Goal: Task Accomplishment & Management: Use online tool/utility

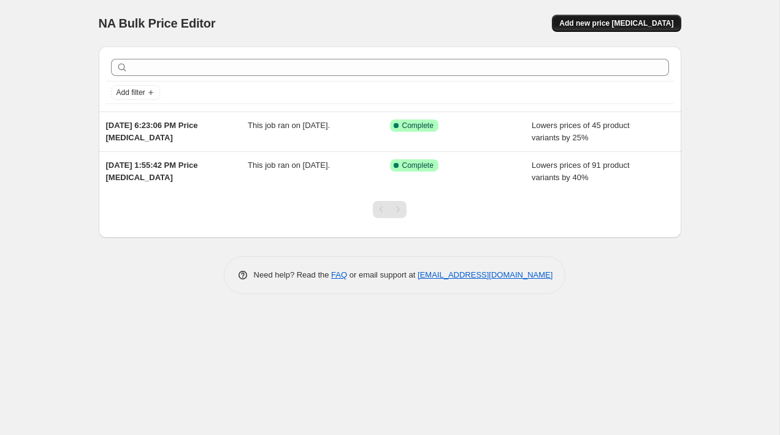
click at [588, 20] on span "Add new price [MEDICAL_DATA]" at bounding box center [616, 23] width 114 height 10
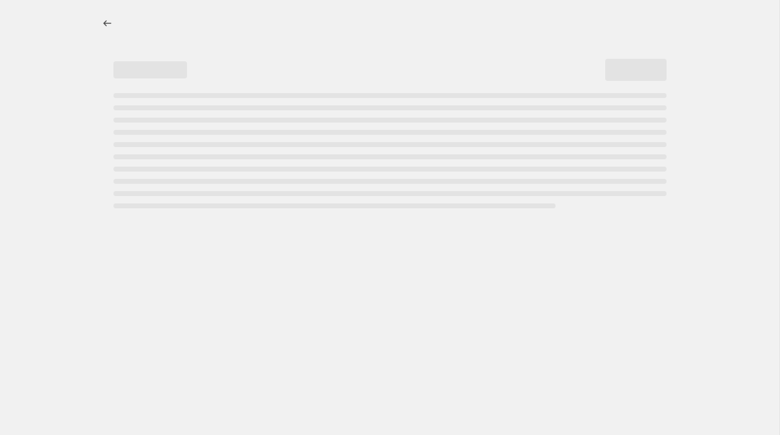
select select "percentage"
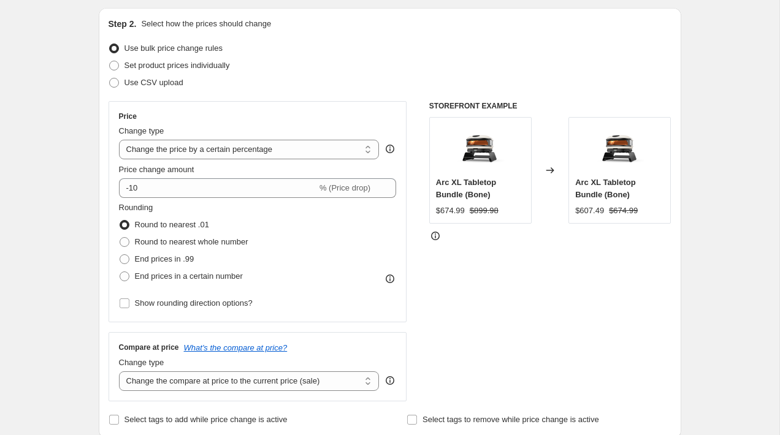
scroll to position [124, 0]
click at [203, 67] on span "Set product prices individually" at bounding box center [176, 65] width 105 height 9
click at [110, 62] on input "Set product prices individually" at bounding box center [109, 61] width 1 height 1
radio input "true"
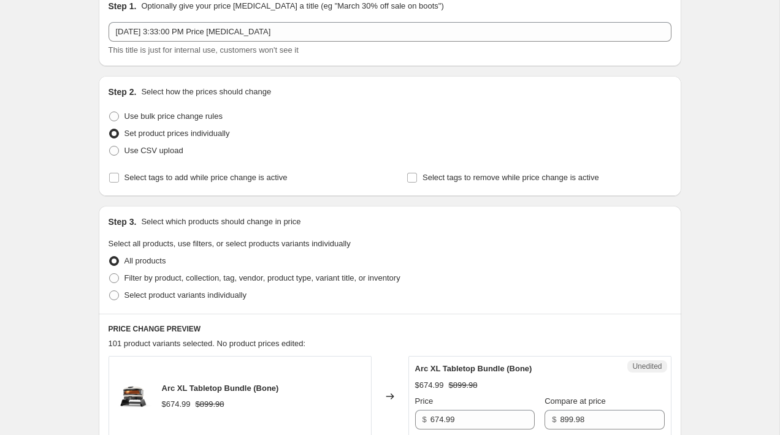
scroll to position [56, 0]
click at [169, 114] on span "Use bulk price change rules" at bounding box center [173, 116] width 98 height 9
click at [110, 113] on input "Use bulk price change rules" at bounding box center [109, 112] width 1 height 1
radio input "true"
select select "percentage"
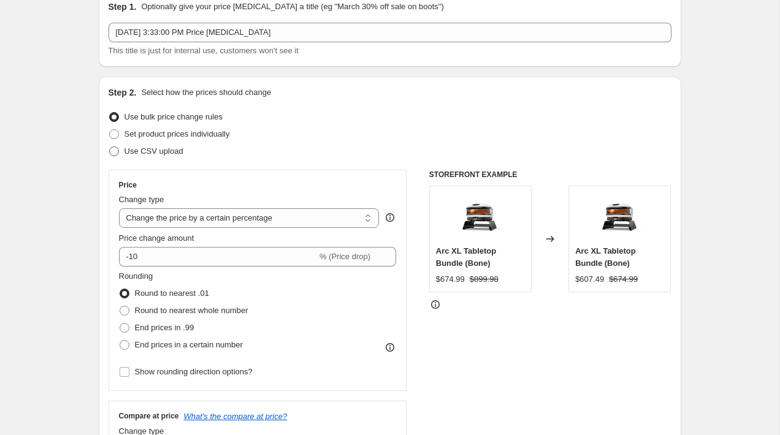
click at [125, 154] on span "Use CSV upload" at bounding box center [153, 150] width 59 height 9
click at [110, 147] on input "Use CSV upload" at bounding box center [109, 146] width 1 height 1
radio input "true"
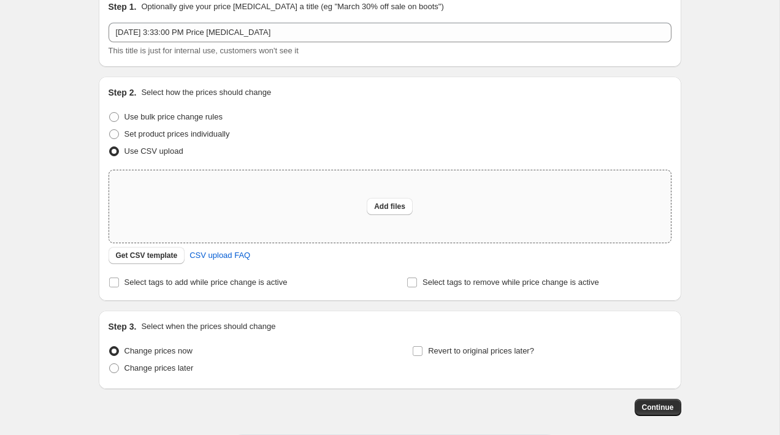
scroll to position [77, 0]
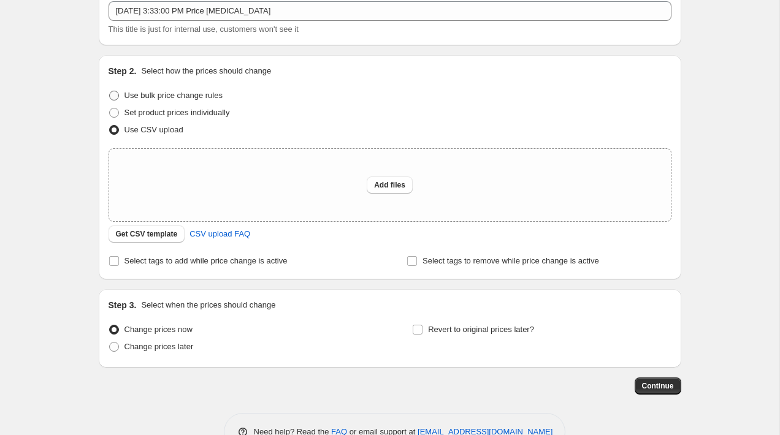
click at [141, 94] on span "Use bulk price change rules" at bounding box center [173, 95] width 98 height 9
click at [110, 91] on input "Use bulk price change rules" at bounding box center [109, 91] width 1 height 1
radio input "true"
select select "percentage"
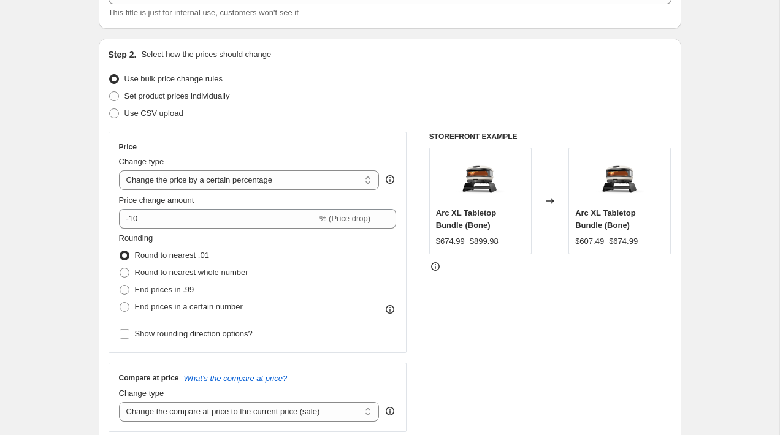
scroll to position [95, 0]
click at [194, 182] on select "Change the price to a certain amount Change the price by a certain amount Chang…" at bounding box center [249, 179] width 261 height 20
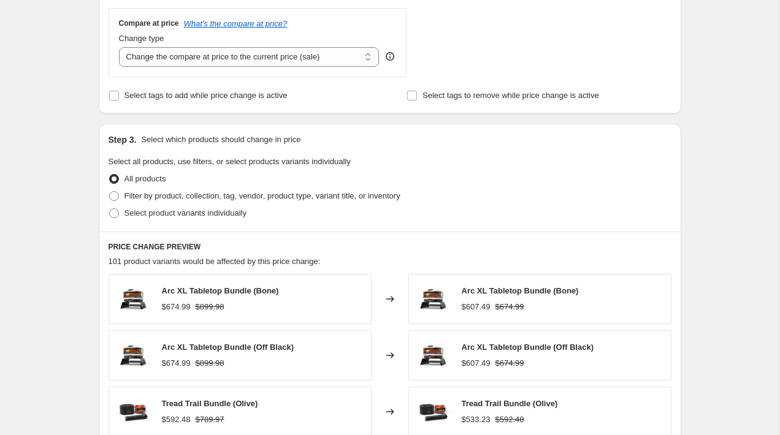
scroll to position [449, 0]
click at [150, 199] on span "Filter by product, collection, tag, vendor, product type, variant title, or inv…" at bounding box center [262, 195] width 276 height 9
click at [110, 191] on input "Filter by product, collection, tag, vendor, product type, variant title, or inv…" at bounding box center [109, 191] width 1 height 1
radio input "true"
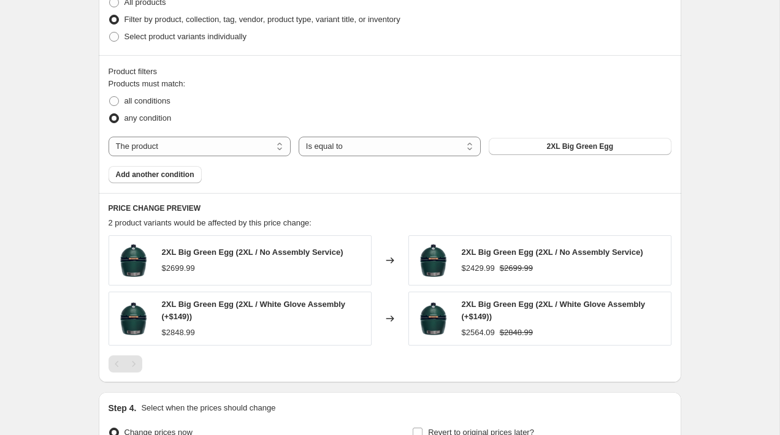
scroll to position [626, 0]
click at [237, 145] on select "The product The product's collection The product's tag The product's vendor The…" at bounding box center [199, 146] width 182 height 20
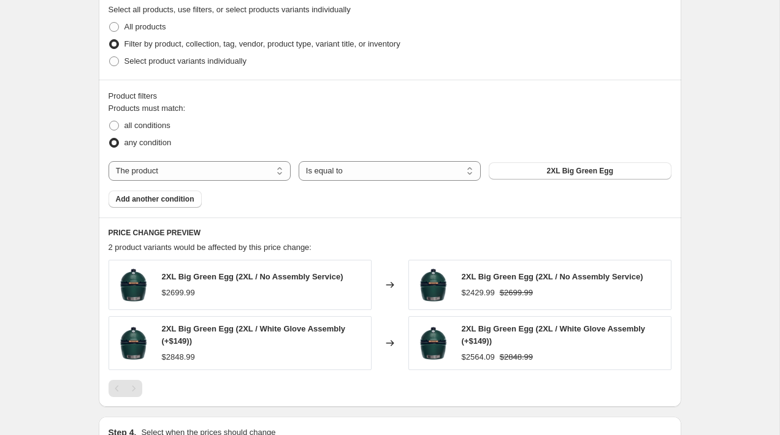
scroll to position [590, 0]
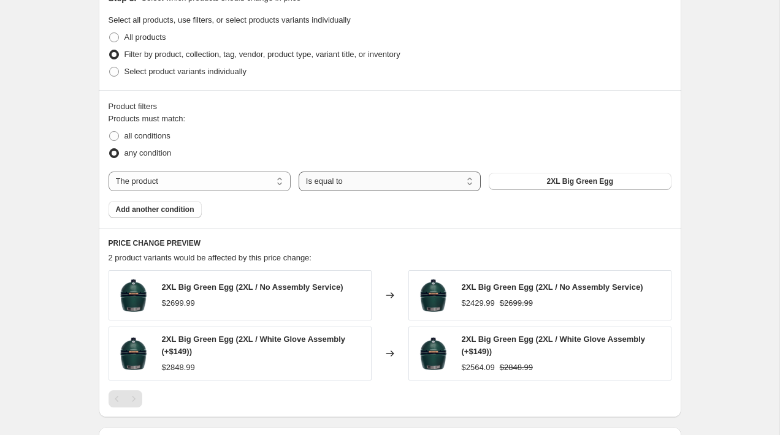
click at [324, 188] on select "Is equal to Is not equal to" at bounding box center [390, 182] width 182 height 20
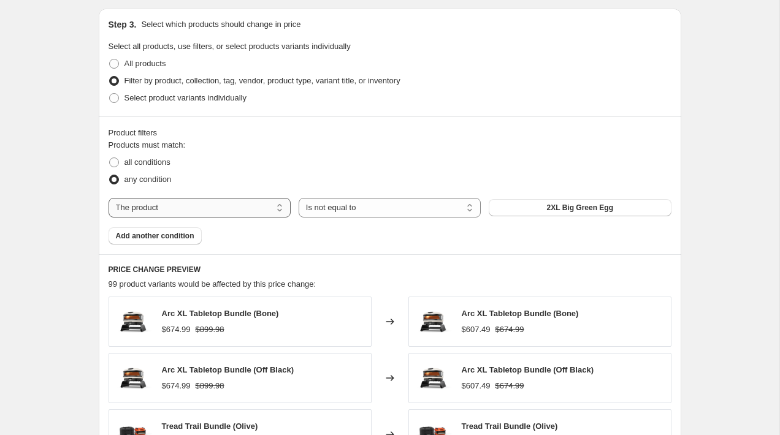
scroll to position [559, 0]
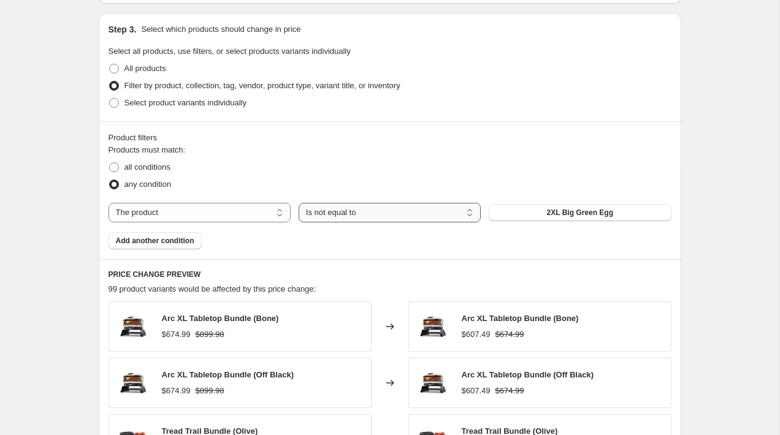
click at [321, 211] on select "Is equal to Is not equal to" at bounding box center [390, 213] width 182 height 20
select select "equal"
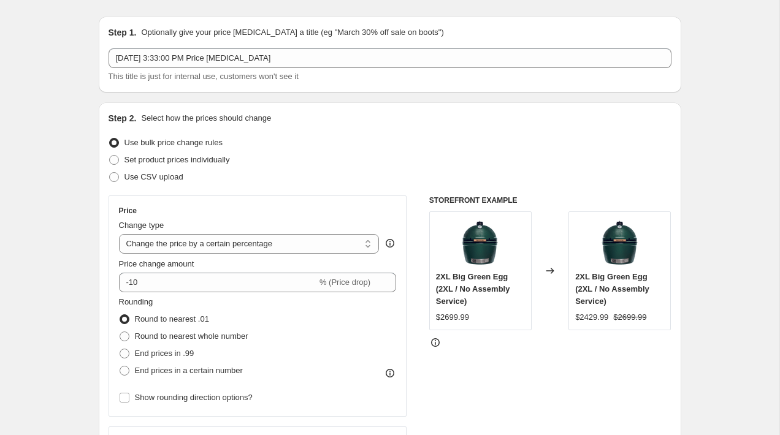
scroll to position [11, 0]
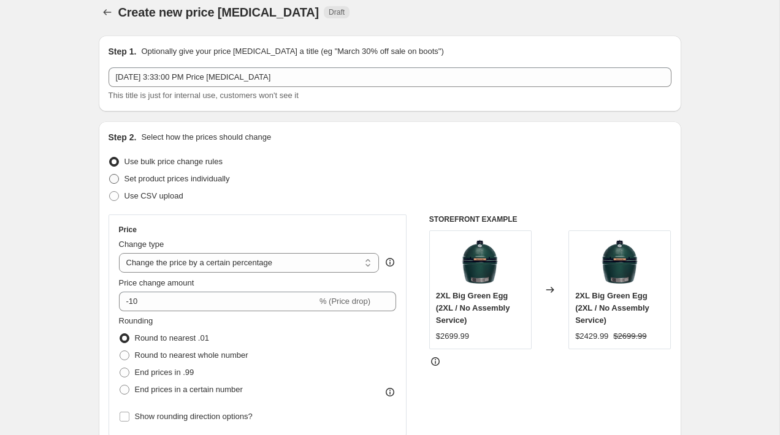
click at [191, 182] on span "Set product prices individually" at bounding box center [176, 178] width 105 height 9
click at [110, 175] on input "Set product prices individually" at bounding box center [109, 174] width 1 height 1
radio input "true"
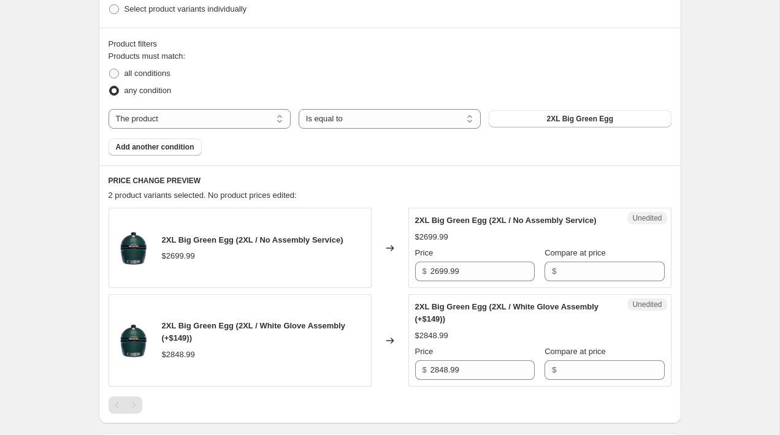
scroll to position [344, 0]
click at [499, 117] on button "2XL Big Green Egg" at bounding box center [580, 117] width 182 height 17
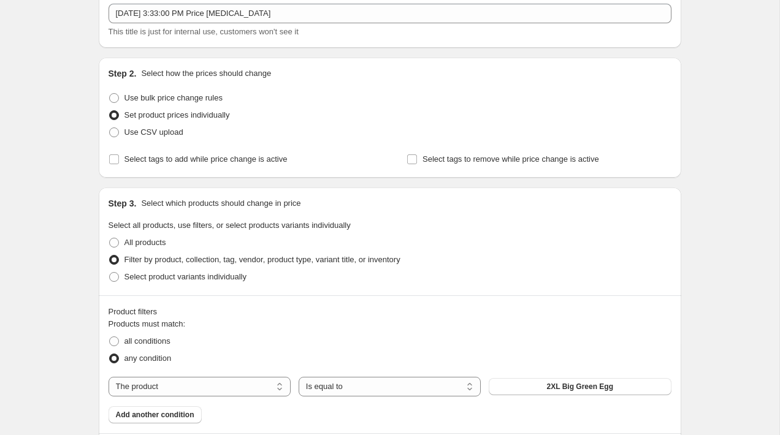
scroll to position [0, 0]
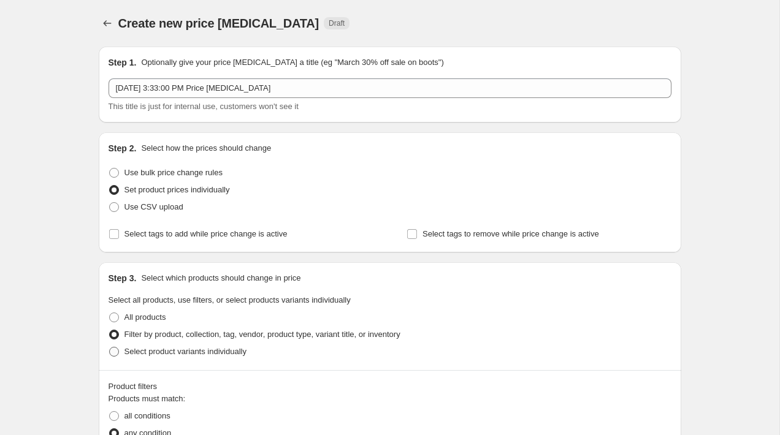
click at [140, 348] on span "Select product variants individually" at bounding box center [185, 351] width 122 height 9
click at [110, 348] on input "Select product variants individually" at bounding box center [109, 347] width 1 height 1
radio input "true"
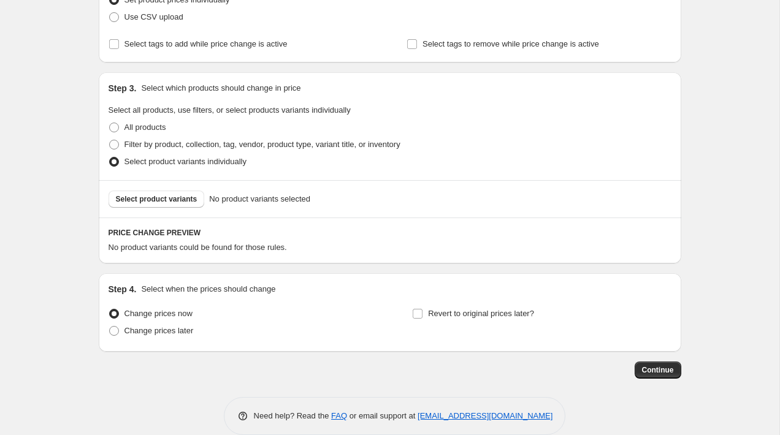
scroll to position [208, 0]
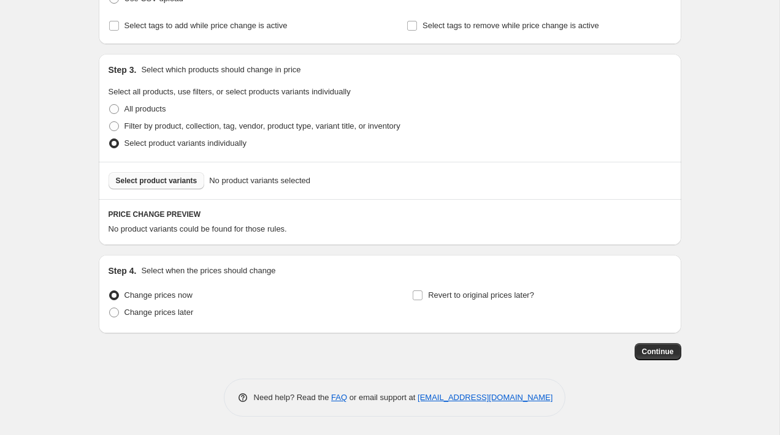
click at [138, 184] on span "Select product variants" at bounding box center [157, 181] width 82 height 10
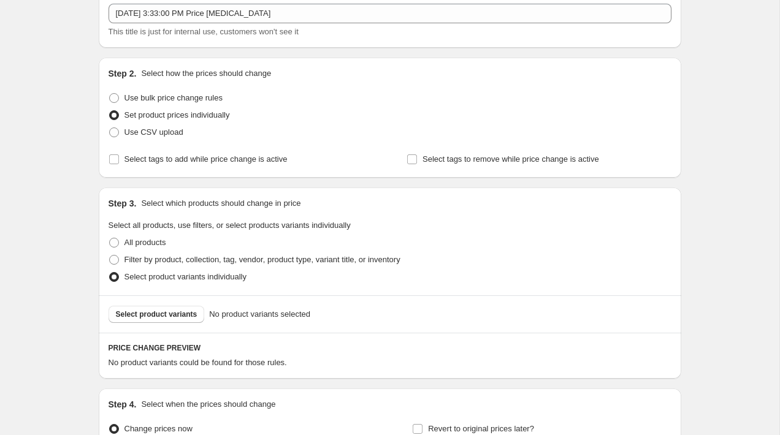
scroll to position [0, 0]
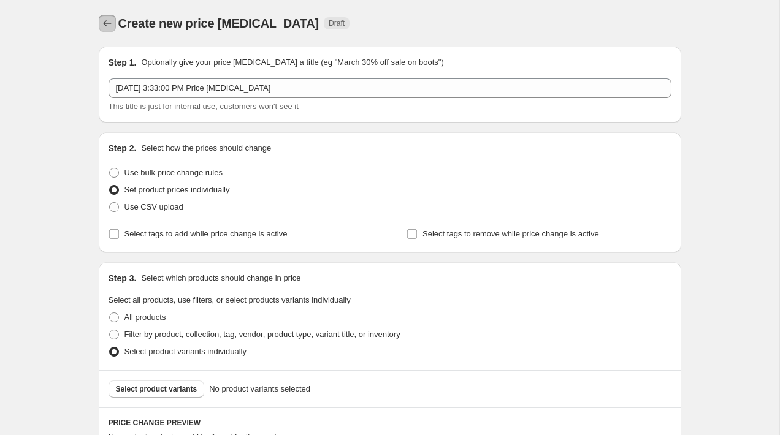
click at [111, 28] on icon "Price change jobs" at bounding box center [107, 23] width 12 height 12
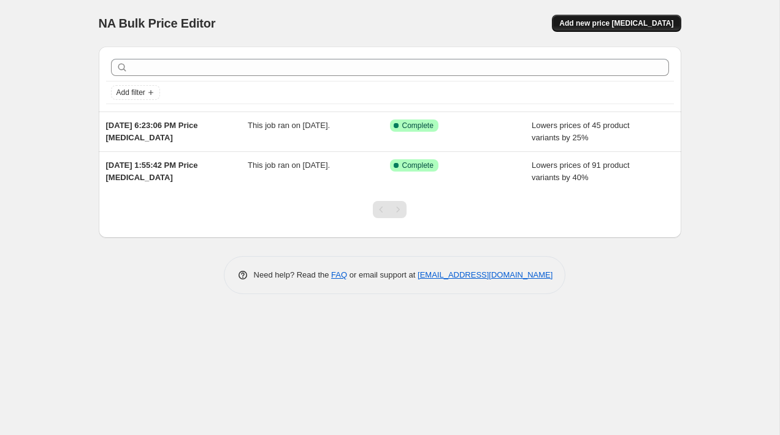
click at [637, 29] on button "Add new price [MEDICAL_DATA]" at bounding box center [616, 23] width 129 height 17
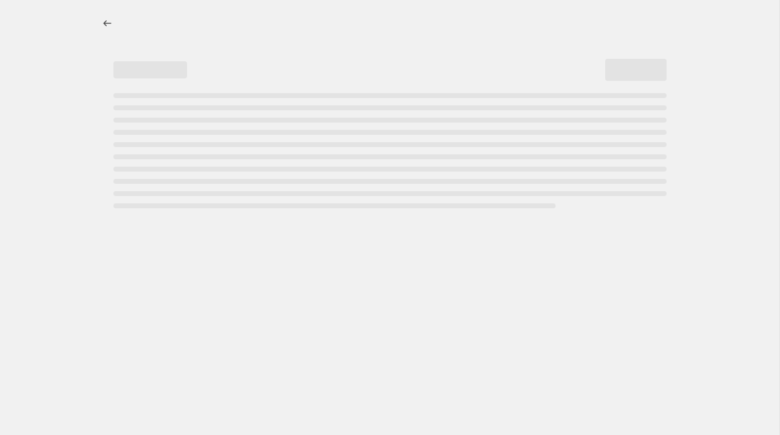
select select "percentage"
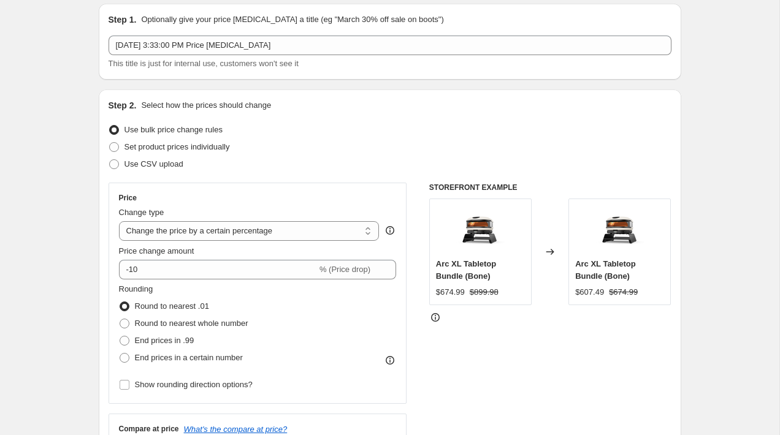
scroll to position [58, 0]
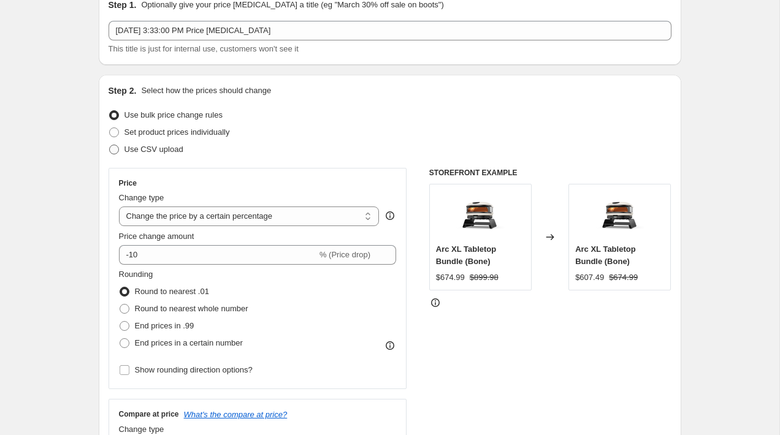
click at [139, 151] on span "Use CSV upload" at bounding box center [153, 149] width 59 height 9
click at [110, 145] on input "Use CSV upload" at bounding box center [109, 145] width 1 height 1
radio input "true"
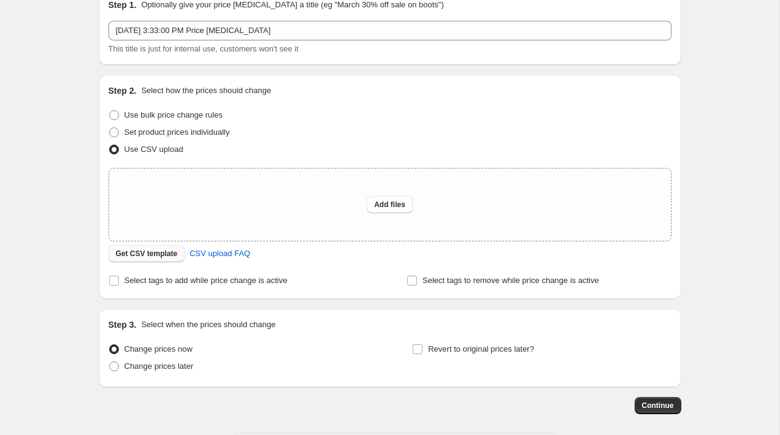
click at [169, 257] on span "Get CSV template" at bounding box center [147, 254] width 62 height 10
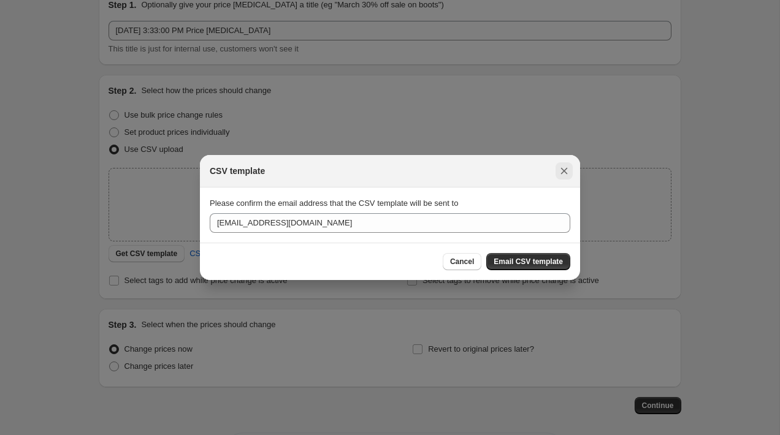
click at [568, 172] on icon "Close" at bounding box center [564, 171] width 12 height 12
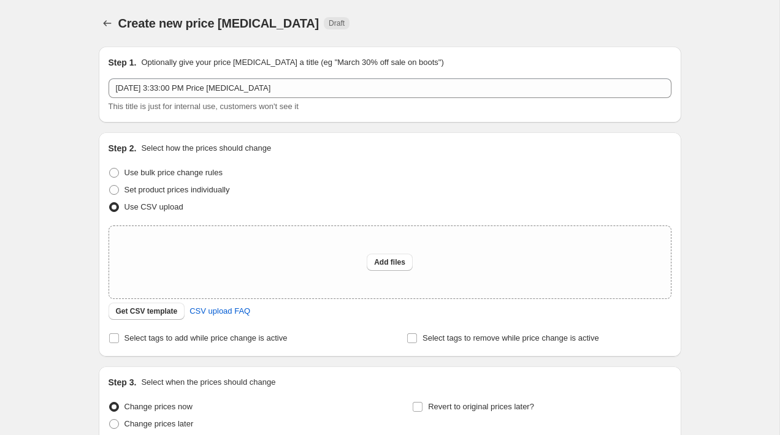
scroll to position [58, 0]
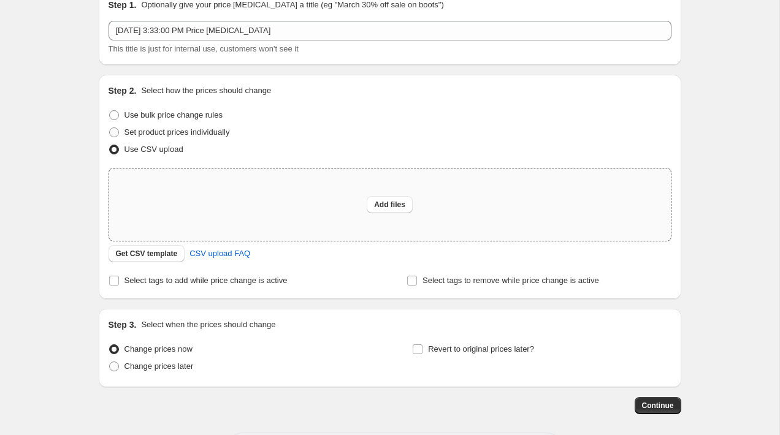
click at [376, 213] on div "Add files" at bounding box center [389, 205] width 561 height 72
type input "C:\fakepath\https___biggreenegg_com_collections_all_eggs_egg_packages_shopify_.…"
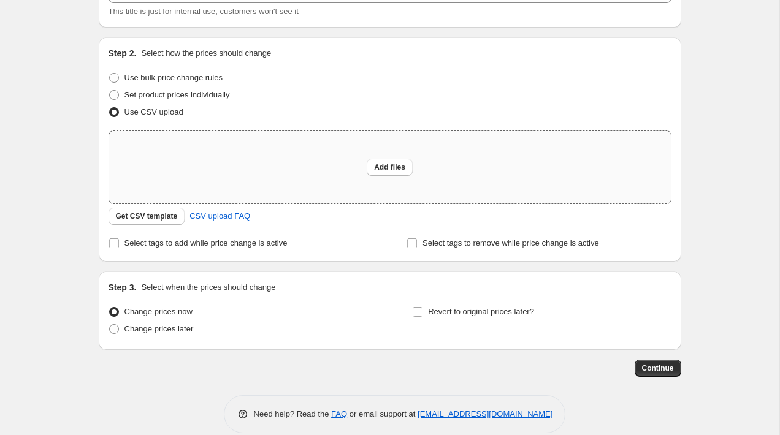
scroll to position [0, 0]
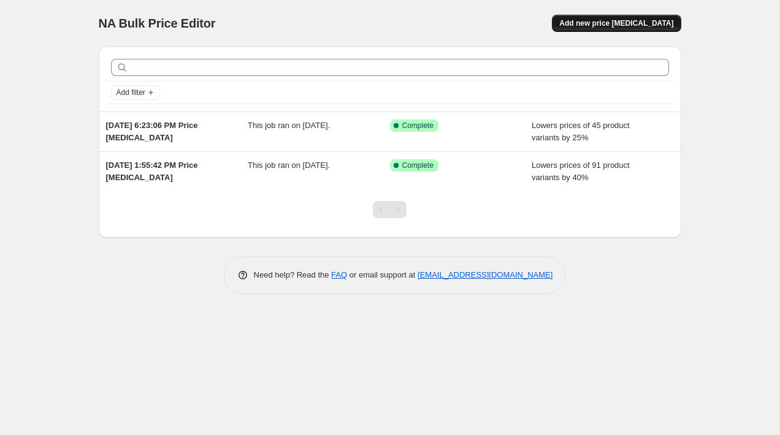
click at [596, 26] on span "Add new price [MEDICAL_DATA]" at bounding box center [616, 23] width 114 height 10
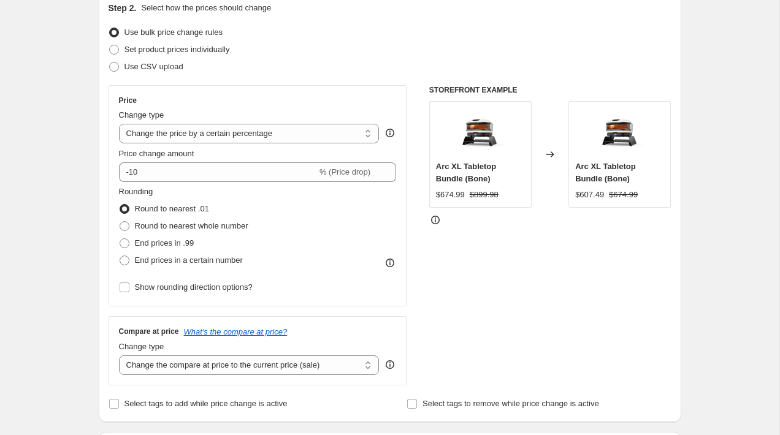
scroll to position [143, 0]
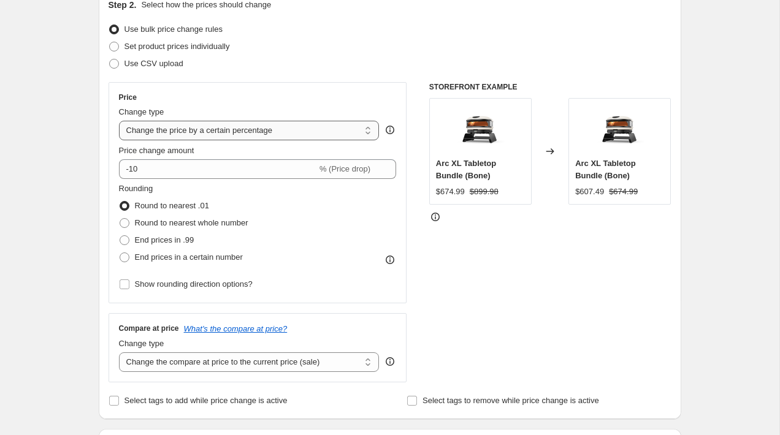
click at [328, 123] on select "Change the price to a certain amount Change the price by a certain amount Chang…" at bounding box center [249, 131] width 261 height 20
select select "to"
type input "80.00"
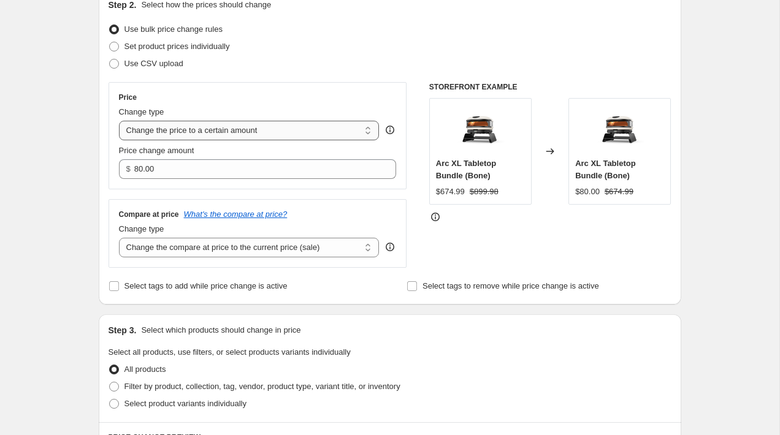
click at [238, 126] on select "Change the price to a certain amount Change the price by a certain amount Chang…" at bounding box center [249, 131] width 261 height 20
select select "percentage"
type input "-15"
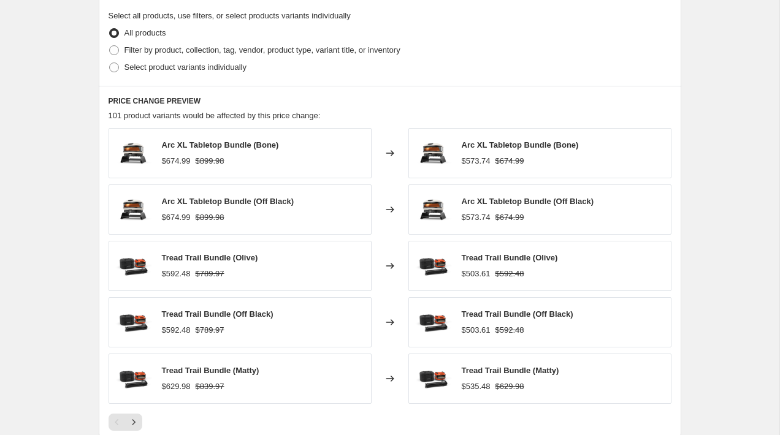
scroll to position [590, 0]
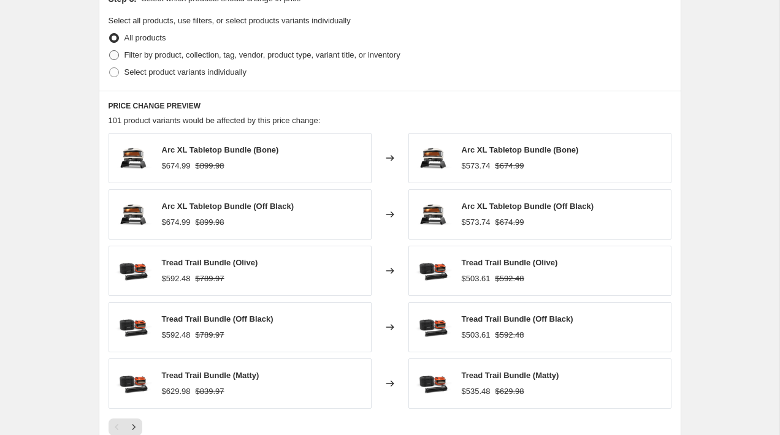
click at [145, 59] on span "Filter by product, collection, tag, vendor, product type, variant title, or inv…" at bounding box center [262, 54] width 276 height 9
click at [110, 51] on input "Filter by product, collection, tag, vendor, product type, variant title, or inv…" at bounding box center [109, 50] width 1 height 1
radio input "true"
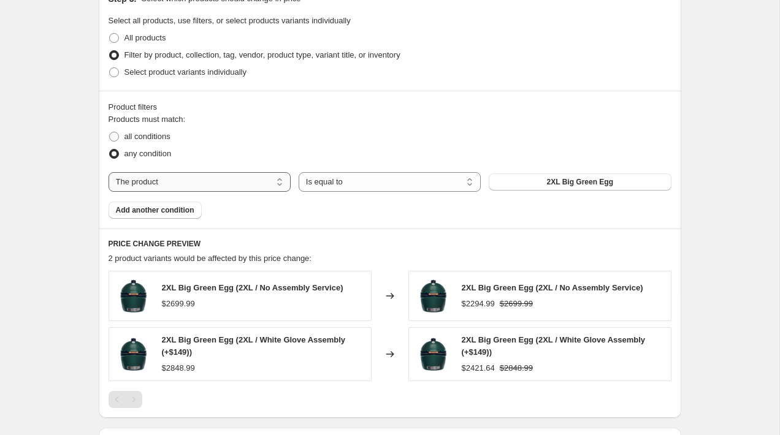
click at [215, 180] on select "The product The product's collection The product's tag The product's vendor The…" at bounding box center [199, 182] width 182 height 20
click at [200, 210] on button "Add another condition" at bounding box center [154, 210] width 93 height 17
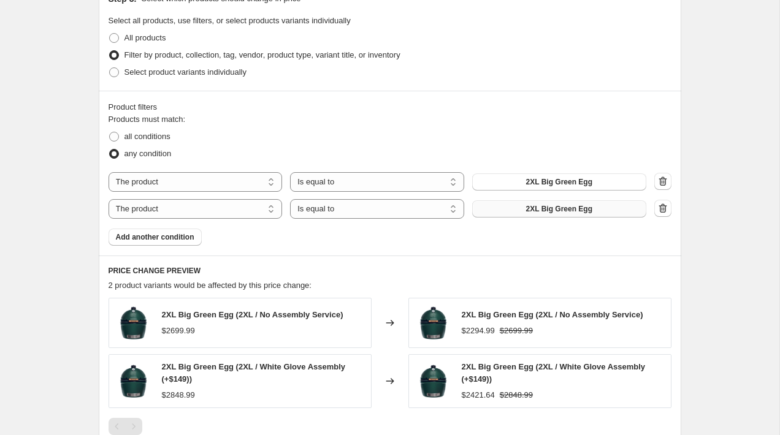
click at [508, 206] on button "2XL Big Green Egg" at bounding box center [559, 208] width 174 height 17
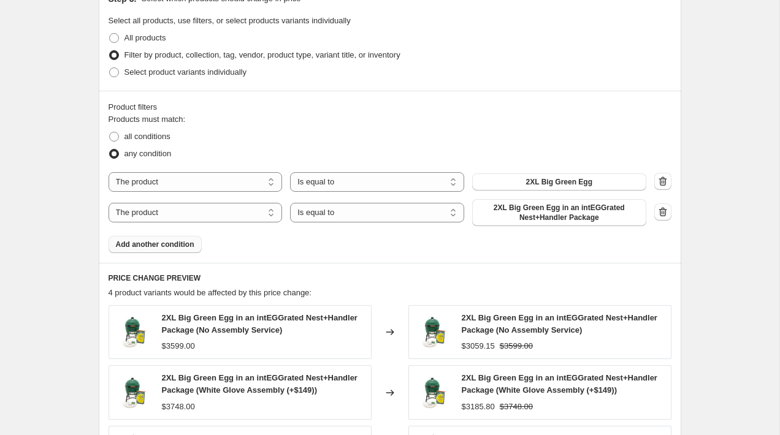
click at [169, 248] on span "Add another condition" at bounding box center [155, 245] width 78 height 10
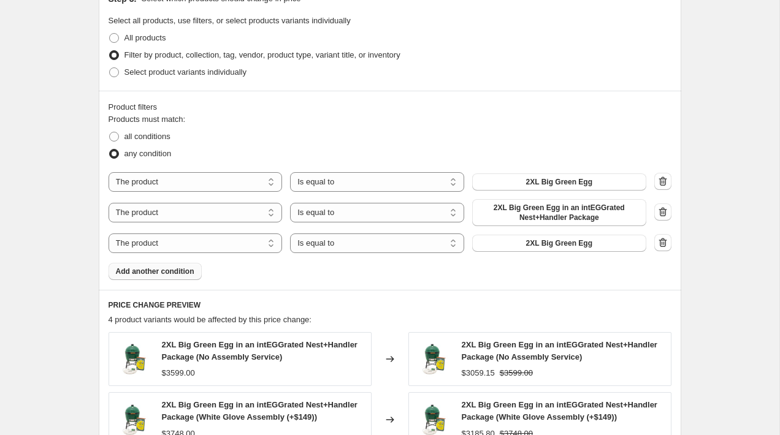
click at [547, 232] on div "The product The product's collection The product's tag The product's vendor The…" at bounding box center [389, 212] width 563 height 81
click at [546, 242] on span "2XL Big Green Egg" at bounding box center [559, 243] width 66 height 10
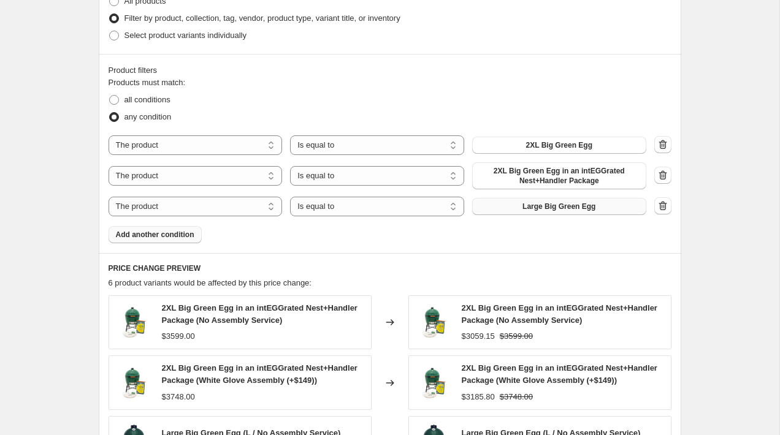
scroll to position [569, 0]
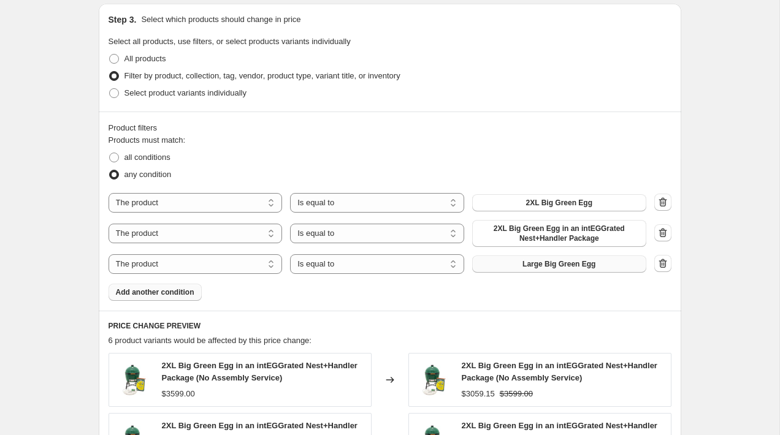
click at [178, 288] on span "Add another condition" at bounding box center [155, 292] width 78 height 10
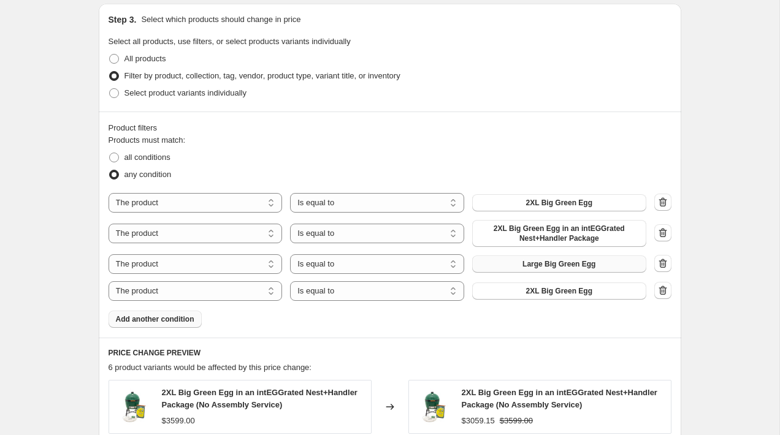
click at [169, 314] on button "Add another condition" at bounding box center [154, 319] width 93 height 17
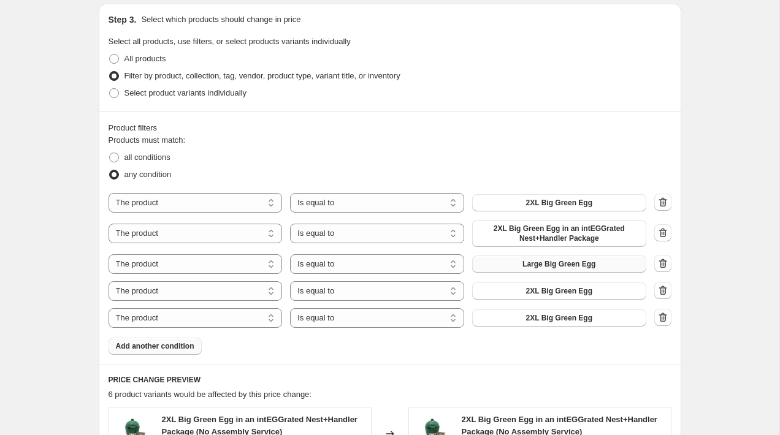
click at [169, 352] on button "Add another condition" at bounding box center [154, 346] width 93 height 17
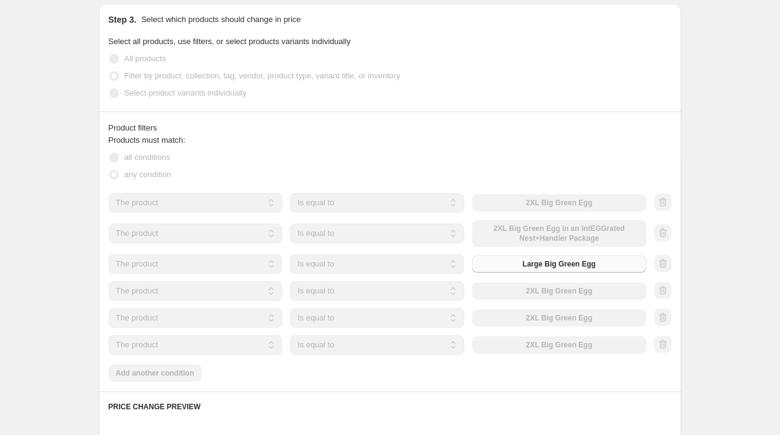
click at [166, 368] on div "Products must match: all conditions any condition The product The product's col…" at bounding box center [389, 258] width 563 height 248
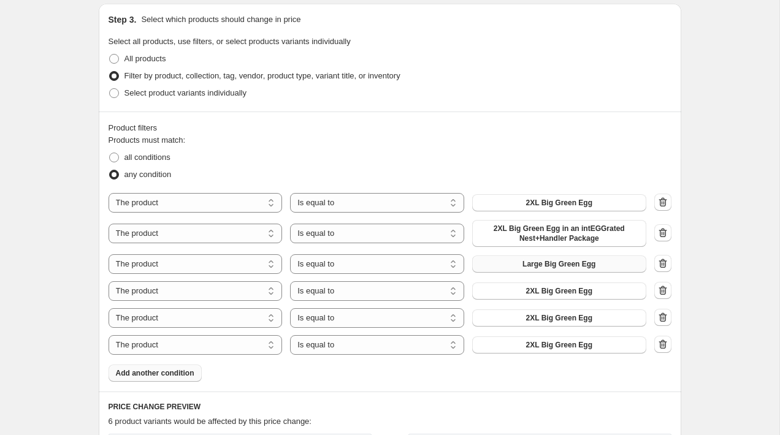
click at [165, 376] on span "Add another condition" at bounding box center [155, 373] width 78 height 10
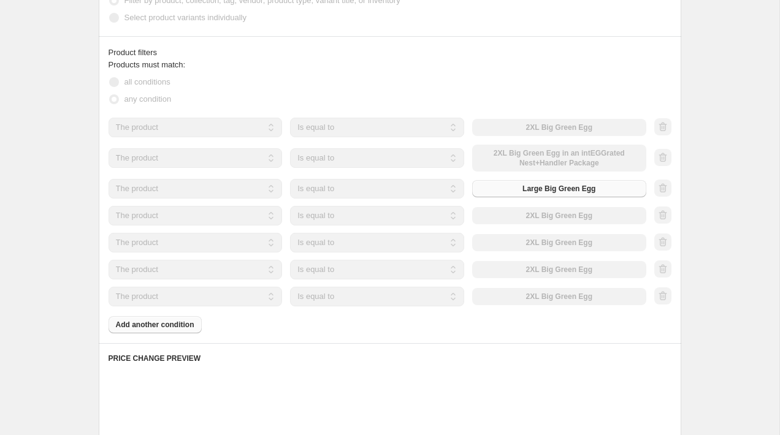
scroll to position [704, 0]
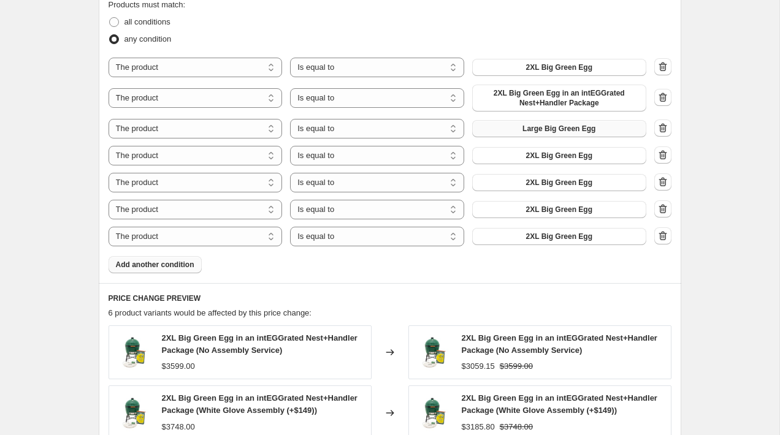
click at [165, 264] on span "Add another condition" at bounding box center [155, 265] width 78 height 10
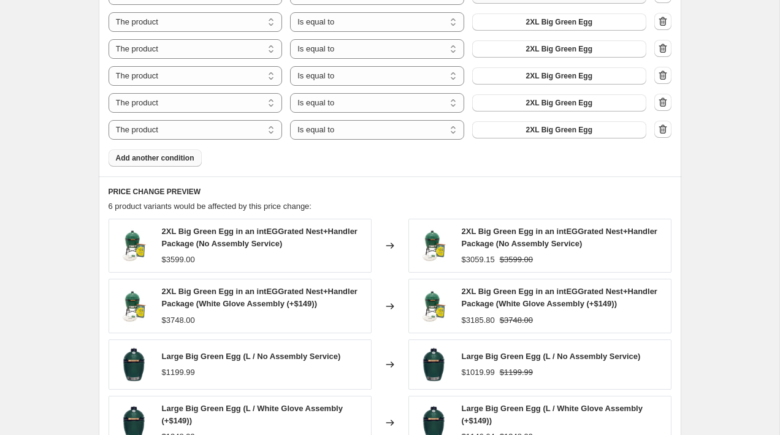
scroll to position [818, 0]
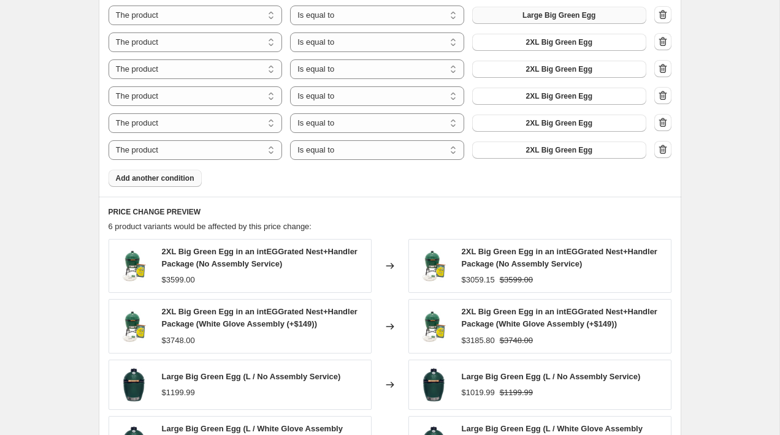
click at [145, 179] on span "Add another condition" at bounding box center [155, 178] width 78 height 10
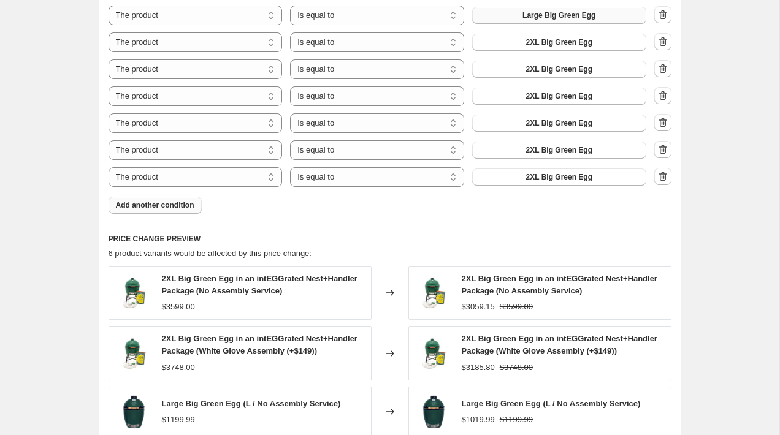
click at [147, 201] on span "Add another condition" at bounding box center [155, 205] width 78 height 10
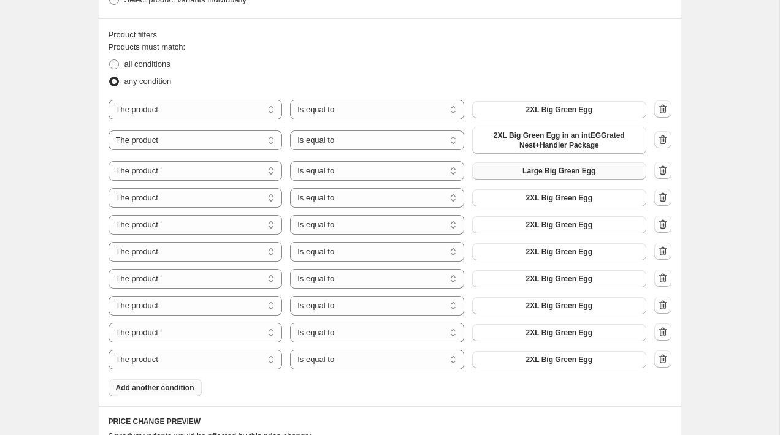
scroll to position [647, 0]
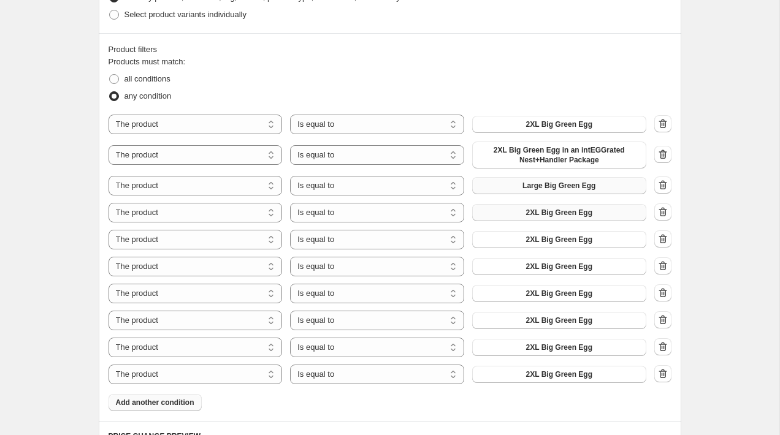
click at [551, 219] on button "2XL Big Green Egg" at bounding box center [559, 212] width 174 height 17
click at [556, 233] on button "2XL Big Green Egg" at bounding box center [559, 239] width 174 height 17
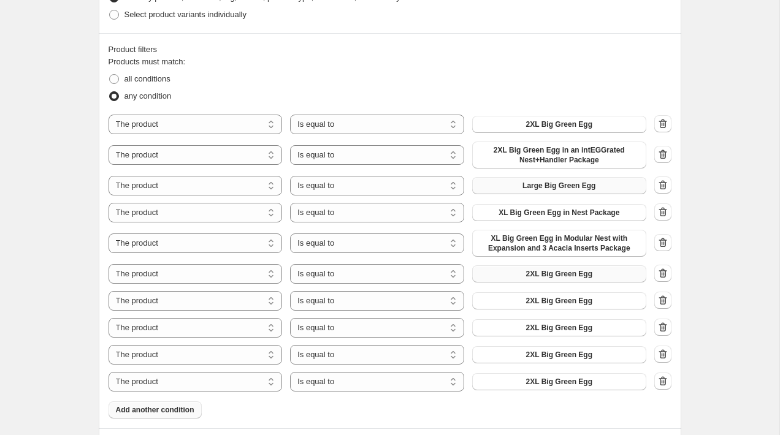
click at [570, 275] on span "2XL Big Green Egg" at bounding box center [559, 274] width 66 height 10
click at [576, 303] on span "2XL Big Green Egg" at bounding box center [559, 301] width 66 height 10
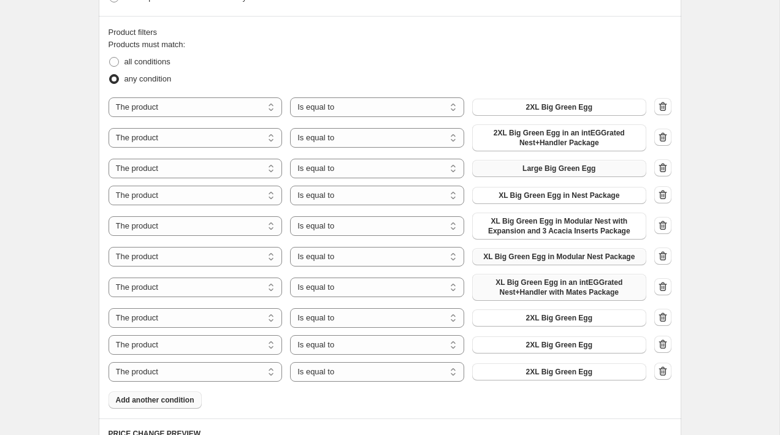
scroll to position [667, 0]
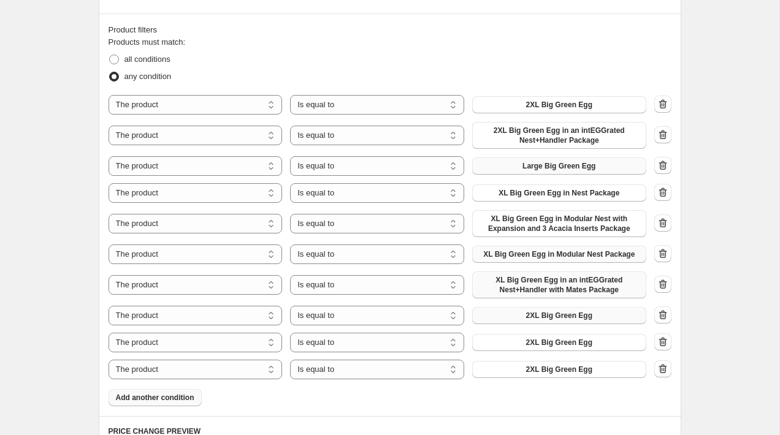
click at [529, 314] on span "2XL Big Green Egg" at bounding box center [559, 316] width 66 height 10
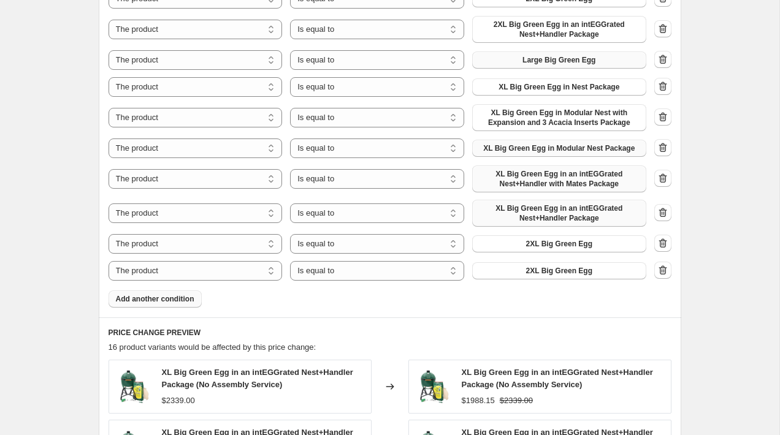
scroll to position [866, 0]
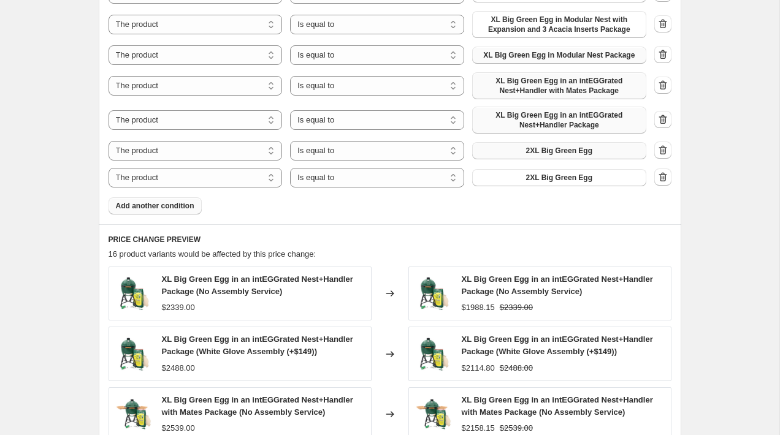
click at [572, 150] on span "2XL Big Green Egg" at bounding box center [559, 151] width 66 height 10
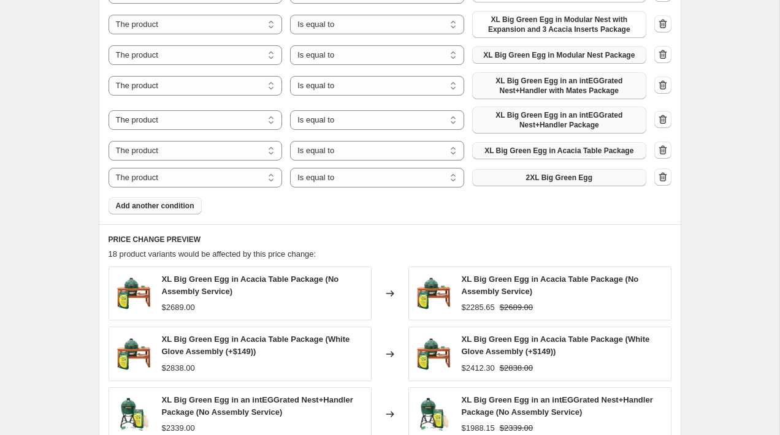
click at [562, 180] on span "2XL Big Green Egg" at bounding box center [559, 178] width 66 height 10
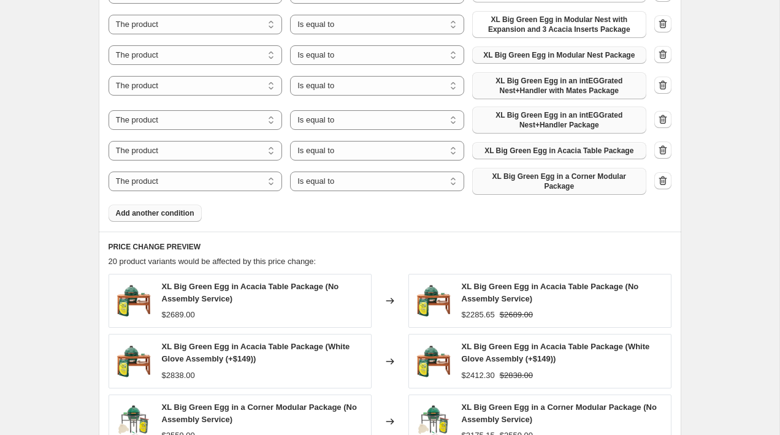
click at [167, 219] on button "Add another condition" at bounding box center [154, 213] width 93 height 17
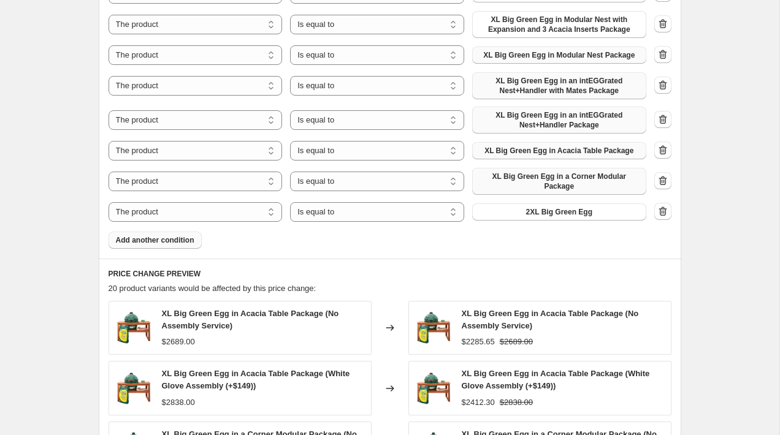
click at [156, 248] on button "Add another condition" at bounding box center [154, 240] width 93 height 17
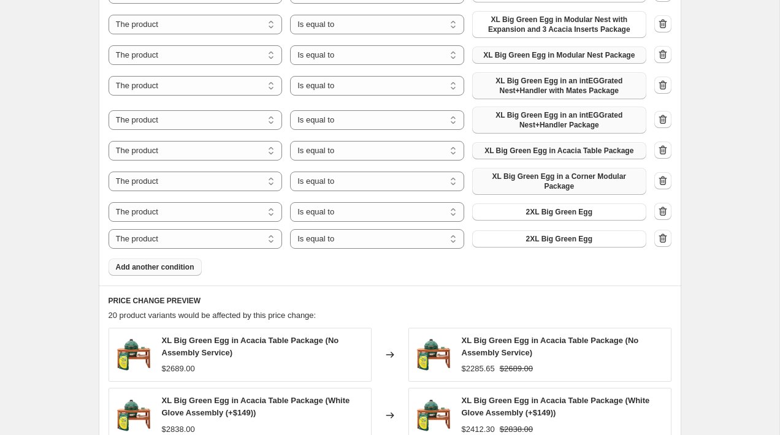
click at [156, 265] on span "Add another condition" at bounding box center [155, 267] width 78 height 10
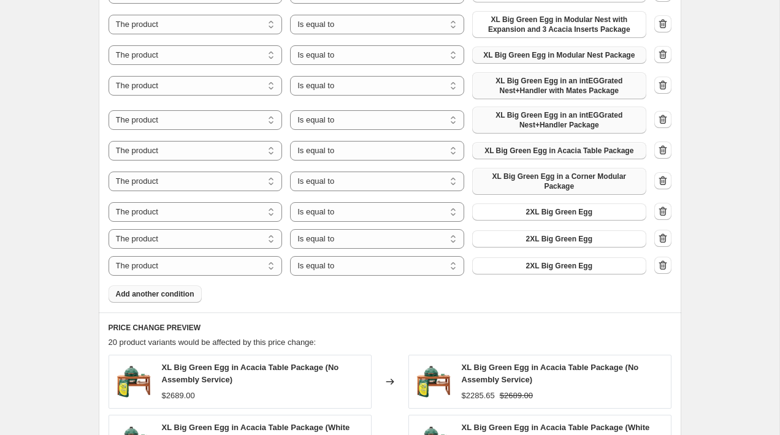
click at [158, 294] on span "Add another condition" at bounding box center [155, 294] width 78 height 10
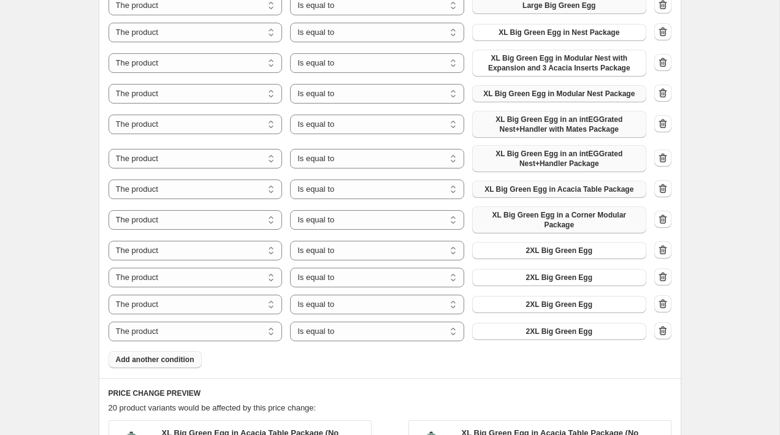
scroll to position [826, 0]
click at [503, 256] on button "2XL Big Green Egg" at bounding box center [559, 251] width 174 height 17
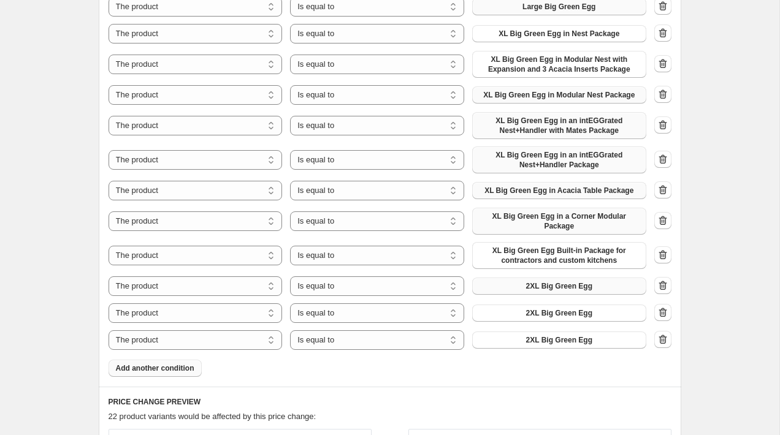
click at [582, 292] on button "2XL Big Green Egg" at bounding box center [559, 286] width 174 height 17
click at [560, 289] on span "XL Big Green Egg" at bounding box center [559, 286] width 63 height 10
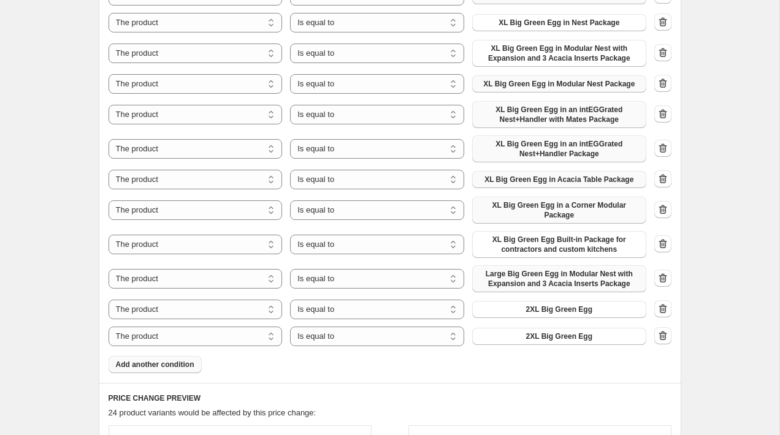
scroll to position [854, 0]
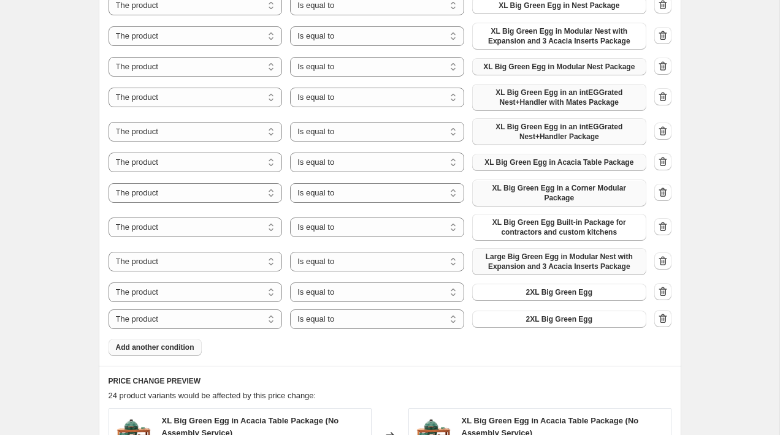
click at [568, 303] on div "The product The product's collection The product's tag The product's vendor The…" at bounding box center [389, 118] width 563 height 422
click at [568, 299] on button "2XL Big Green Egg" at bounding box center [559, 292] width 174 height 17
click at [550, 320] on span "2XL Big Green Egg" at bounding box center [559, 319] width 66 height 10
click at [192, 344] on span "Add another condition" at bounding box center [155, 348] width 78 height 10
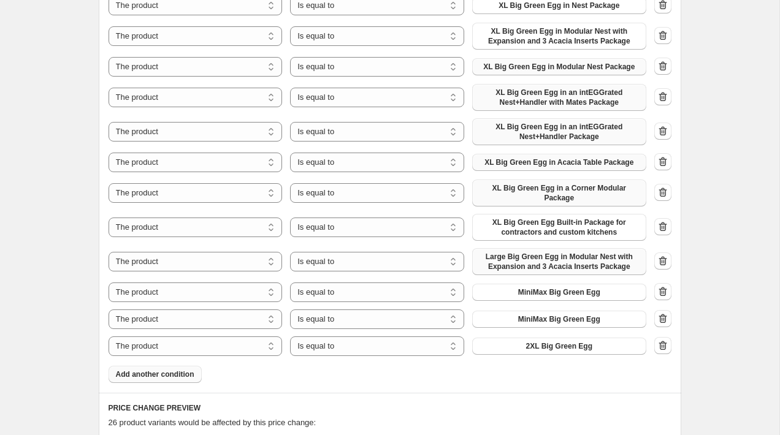
click at [177, 375] on span "Add another condition" at bounding box center [155, 375] width 78 height 10
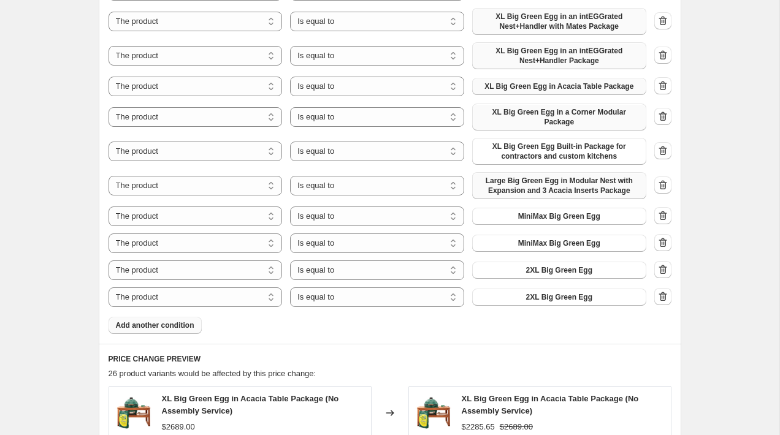
scroll to position [932, 0]
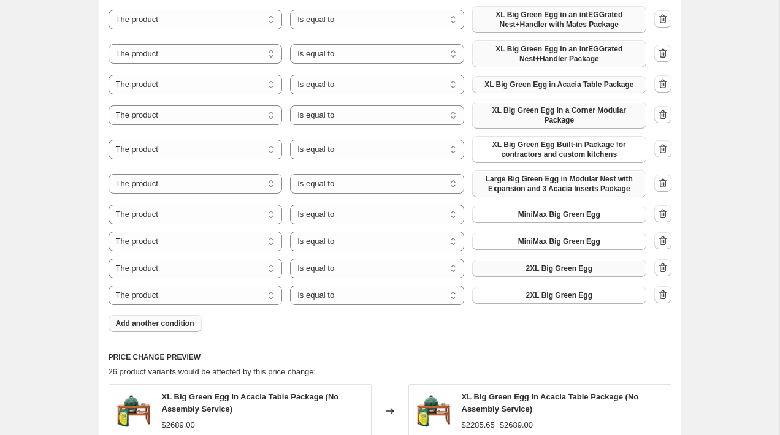
click at [564, 268] on span "2XL Big Green Egg" at bounding box center [559, 269] width 66 height 10
click at [565, 301] on button "2XL Big Green Egg" at bounding box center [559, 295] width 174 height 17
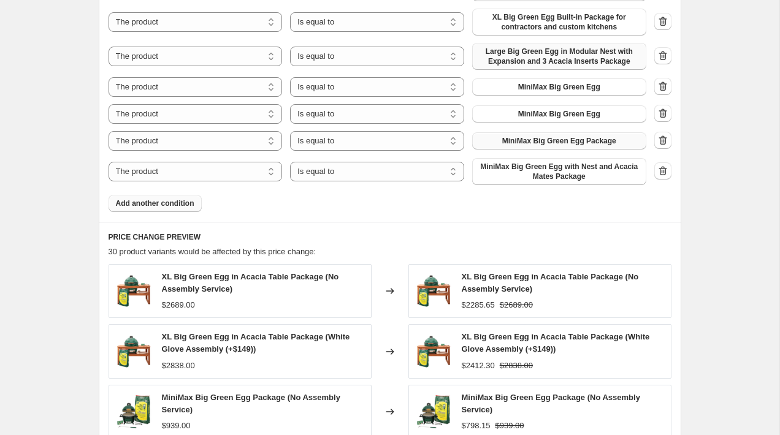
scroll to position [1049, 0]
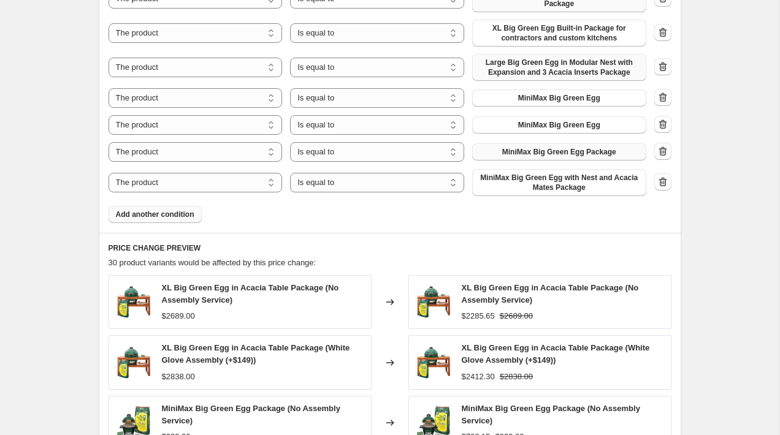
click at [155, 211] on span "Add another condition" at bounding box center [155, 215] width 78 height 10
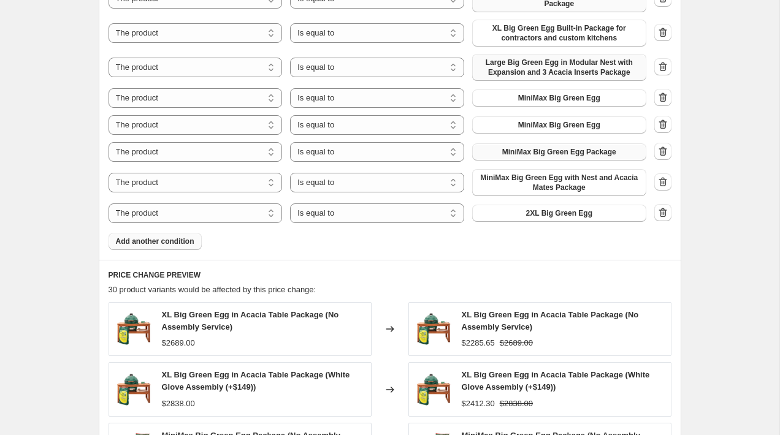
click at [185, 240] on span "Add another condition" at bounding box center [155, 242] width 78 height 10
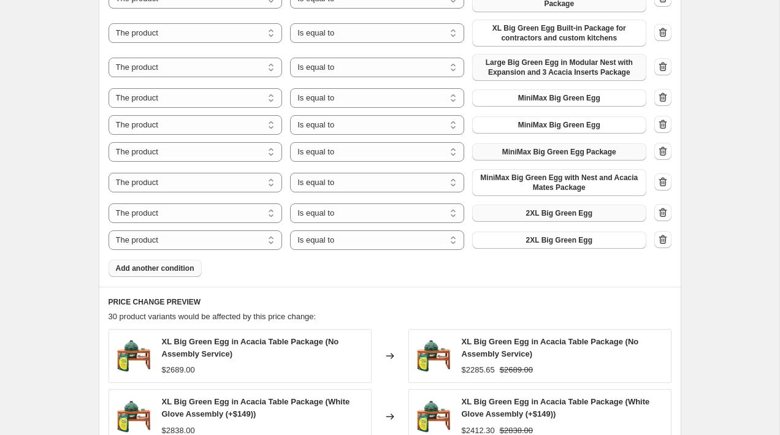
click at [552, 212] on span "2XL Big Green Egg" at bounding box center [559, 213] width 66 height 10
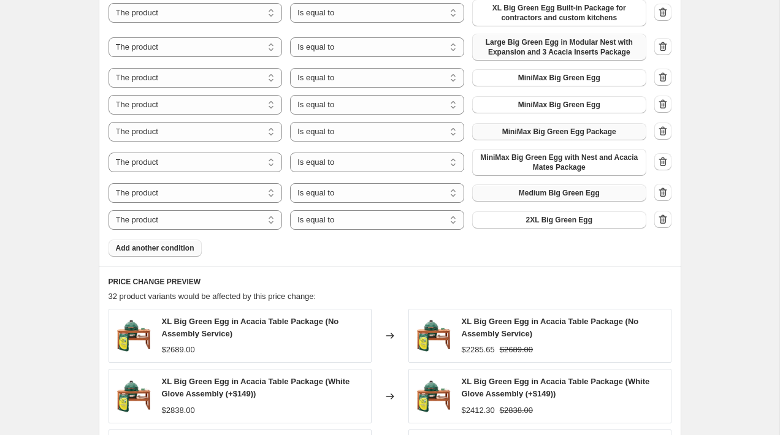
scroll to position [1067, 0]
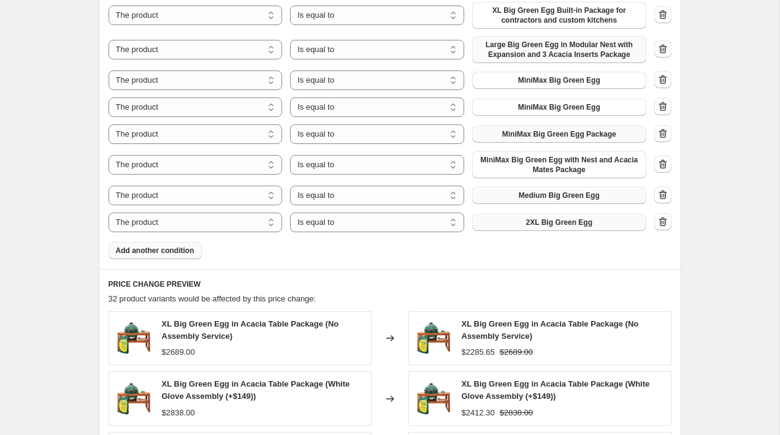
click at [531, 216] on button "2XL Big Green Egg" at bounding box center [559, 222] width 174 height 17
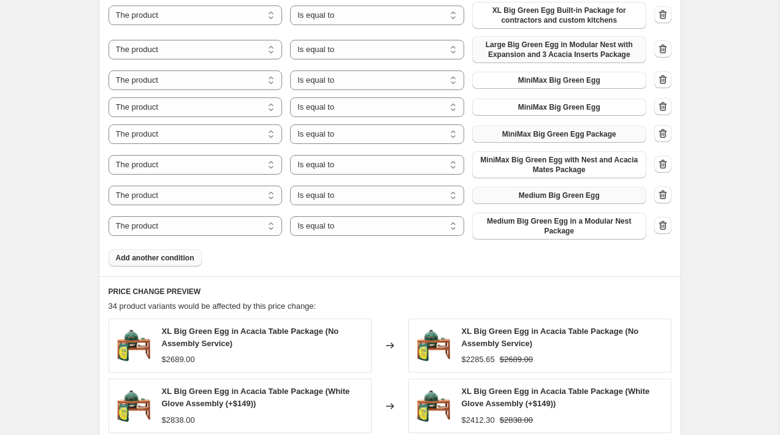
click at [156, 264] on button "Add another condition" at bounding box center [154, 257] width 93 height 17
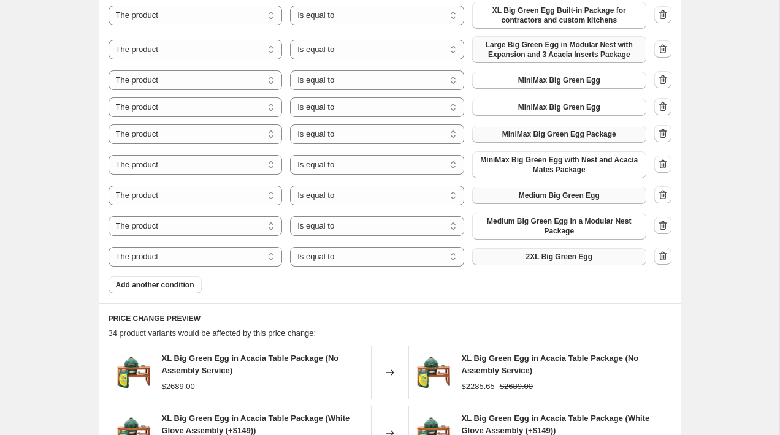
click at [535, 265] on button "2XL Big Green Egg" at bounding box center [559, 256] width 174 height 17
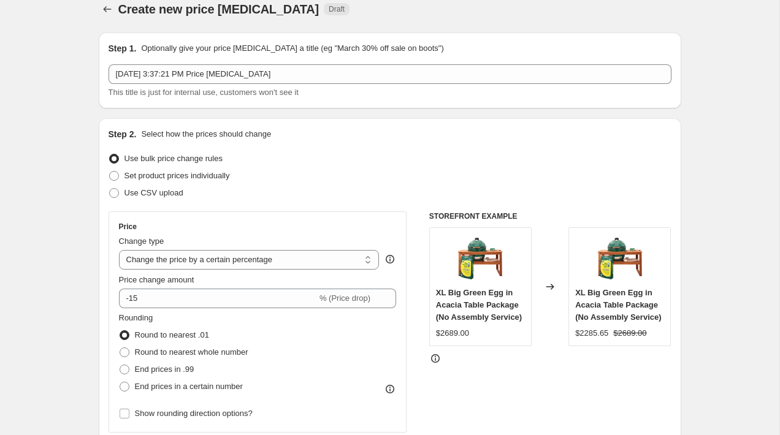
scroll to position [0, 0]
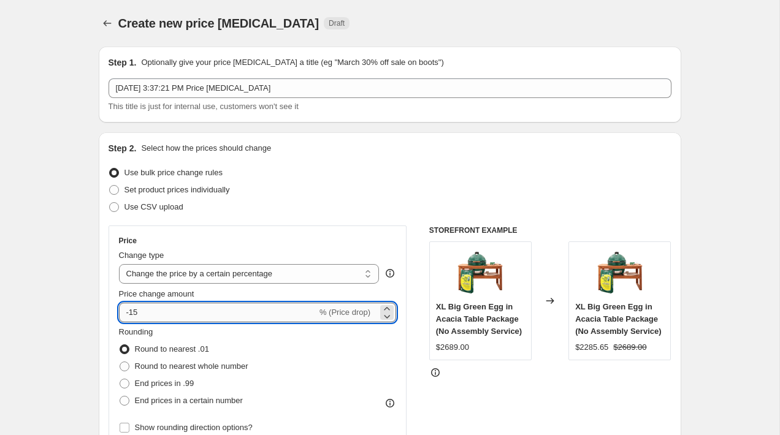
drag, startPoint x: 160, startPoint y: 311, endPoint x: 131, endPoint y: 311, distance: 29.4
click at [131, 311] on input "-15" at bounding box center [218, 313] width 198 height 20
type input "-40"
click at [462, 204] on div "Use CSV upload" at bounding box center [389, 207] width 563 height 17
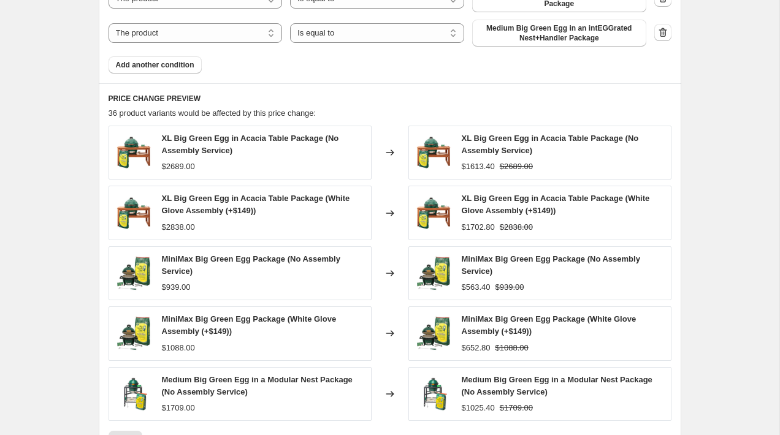
scroll to position [1507, 0]
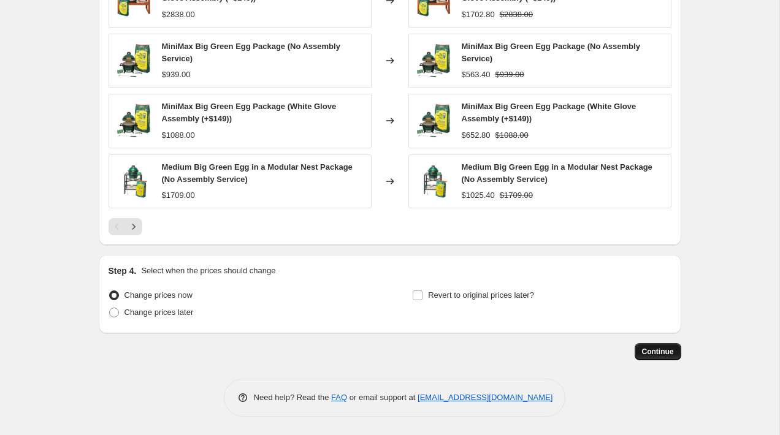
click at [653, 352] on span "Continue" at bounding box center [658, 352] width 32 height 10
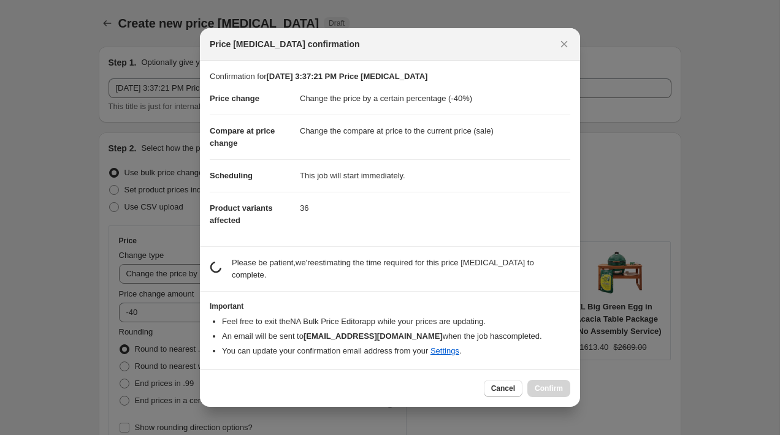
scroll to position [0, 0]
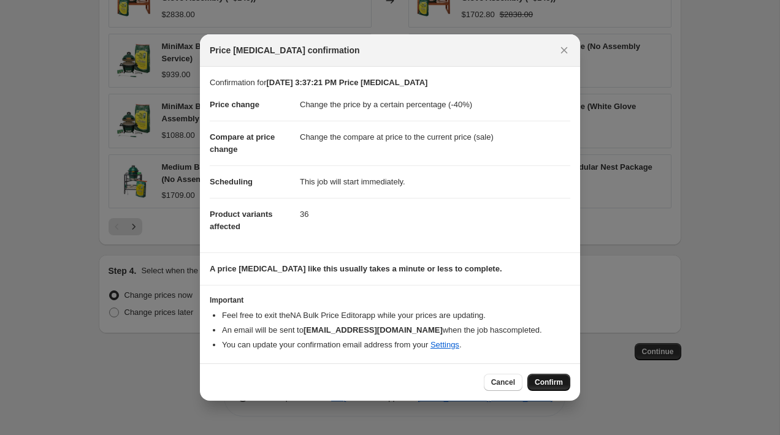
click at [534, 380] on span "Confirm" at bounding box center [548, 383] width 28 height 10
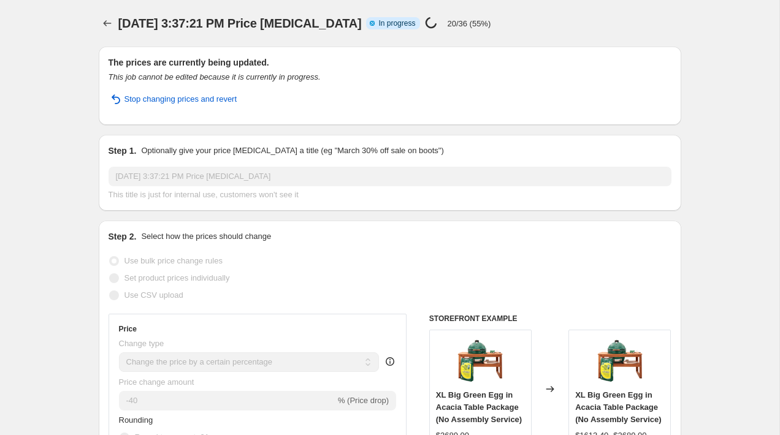
select select "percentage"
